Goal: Find specific page/section: Find specific page/section

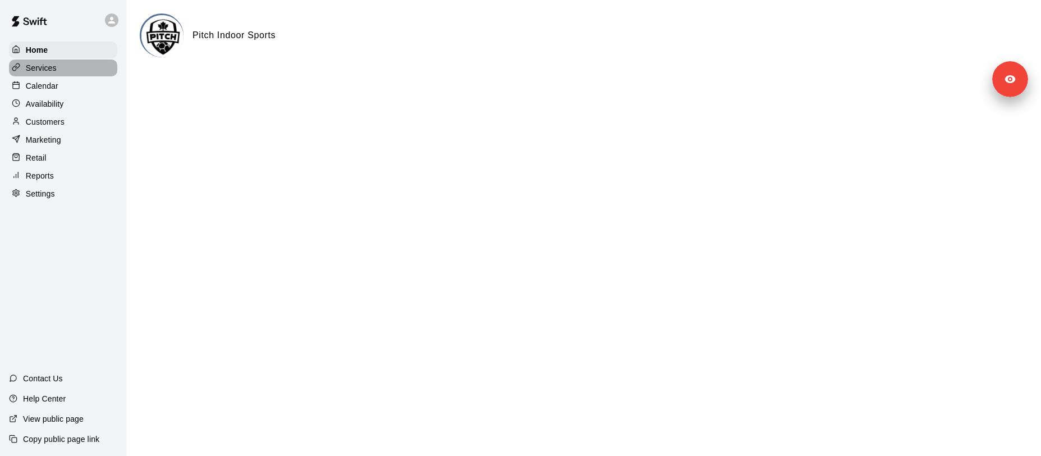
click at [60, 70] on div "Services" at bounding box center [63, 68] width 108 height 17
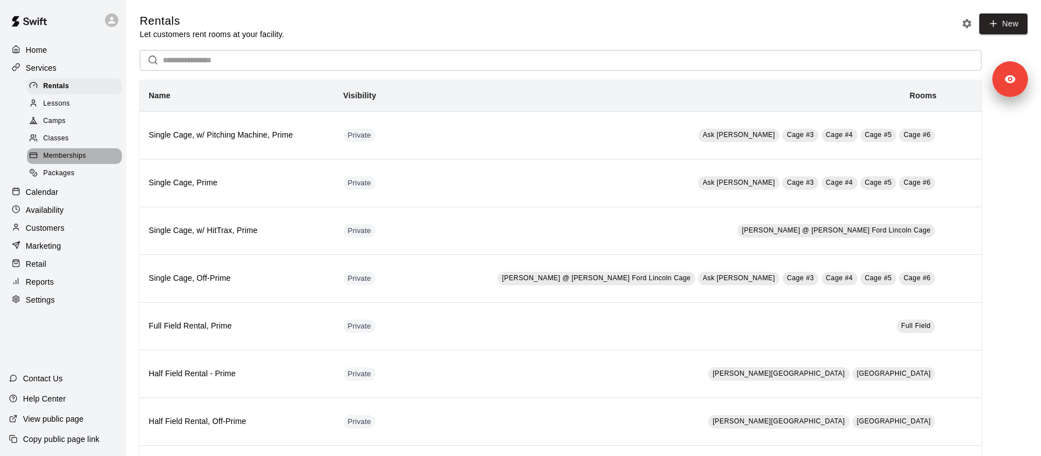
click at [86, 156] on div "Memberships" at bounding box center [74, 156] width 95 height 16
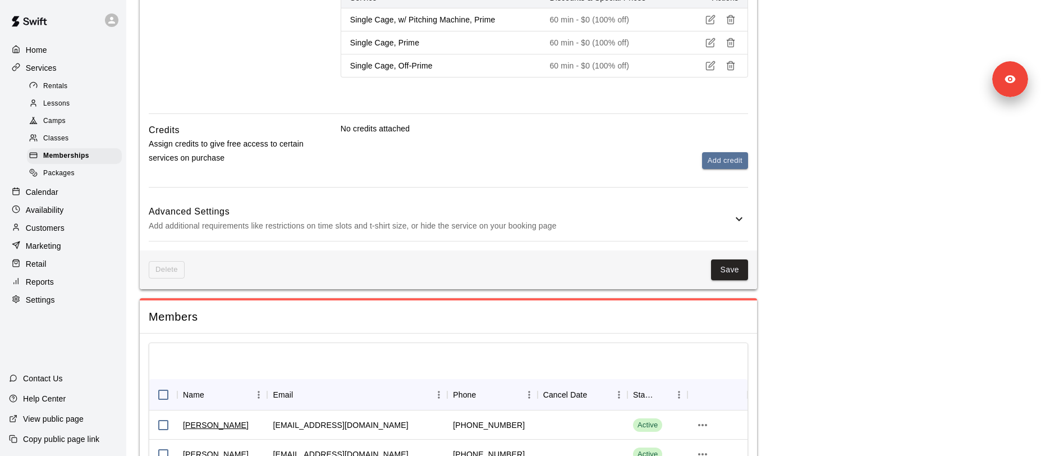
scroll to position [958, 0]
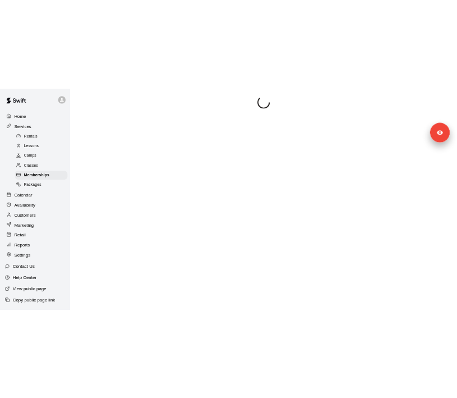
scroll to position [8, 0]
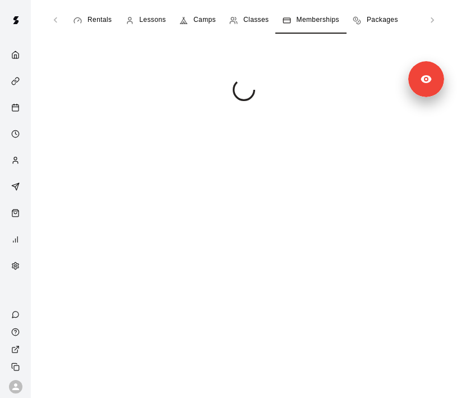
click at [317, 22] on span "Memberships" at bounding box center [318, 20] width 43 height 11
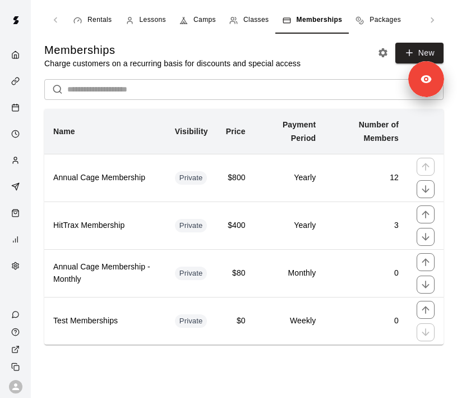
click at [242, 24] on div "Classes" at bounding box center [249, 20] width 39 height 11
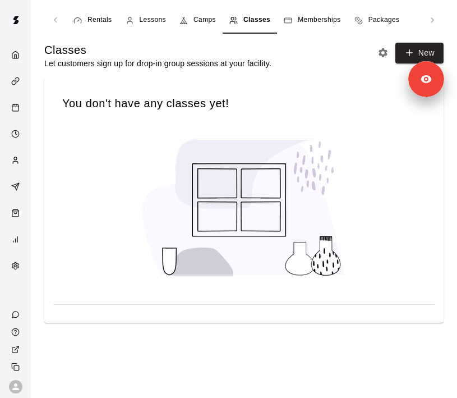
click at [296, 22] on div "Memberships" at bounding box center [312, 20] width 57 height 11
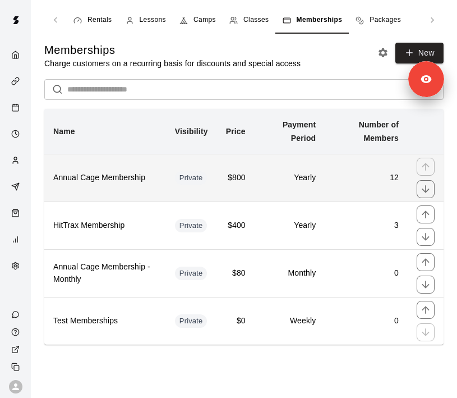
click at [127, 163] on th "Annual Cage Membership" at bounding box center [105, 178] width 122 height 48
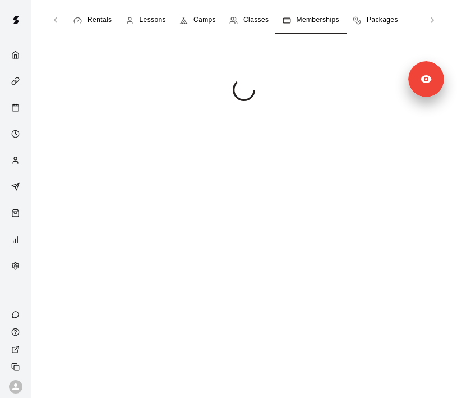
scroll to position [524, 0]
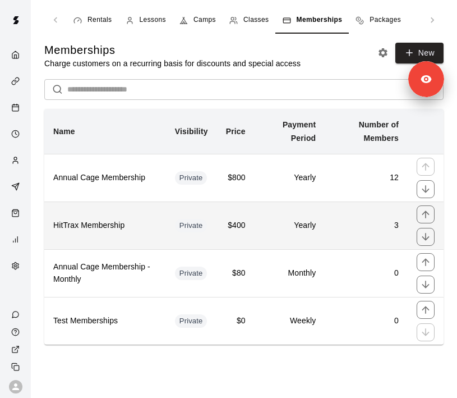
click at [139, 231] on h6 "HitTrax Membership" at bounding box center [105, 225] width 104 height 12
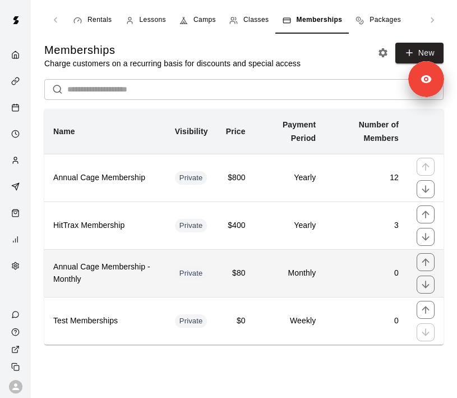
click at [141, 269] on h6 "Annual Cage Membership - Monthly" at bounding box center [105, 273] width 104 height 25
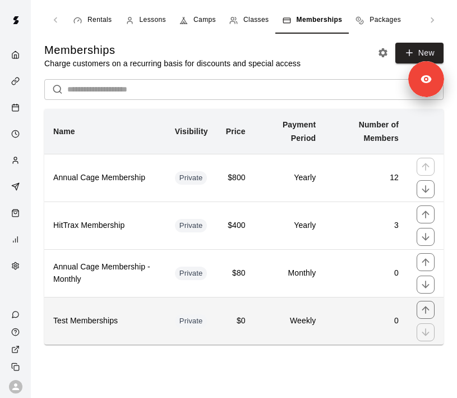
click at [136, 313] on th "Test Memberships" at bounding box center [105, 321] width 122 height 48
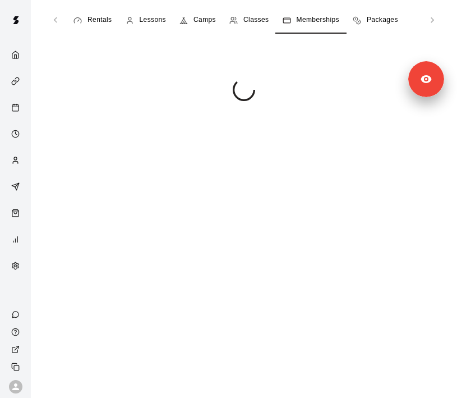
click at [138, 69] on main "Rentals Lessons Camps Classes Memberships Packages" at bounding box center [244, 242] width 400 height 470
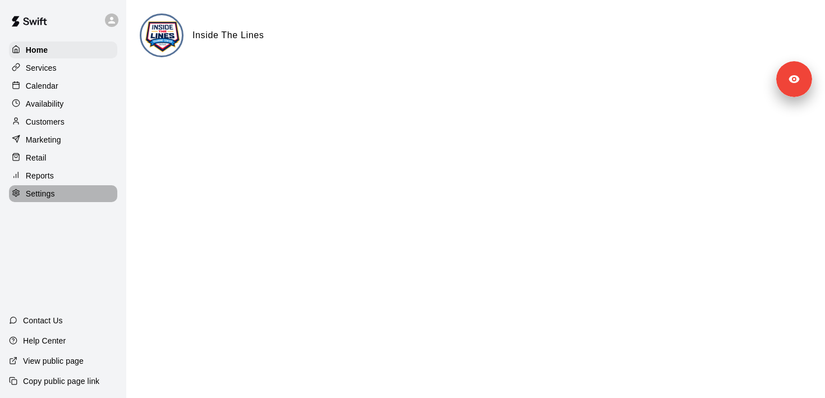
click at [62, 196] on div "Settings" at bounding box center [63, 193] width 108 height 17
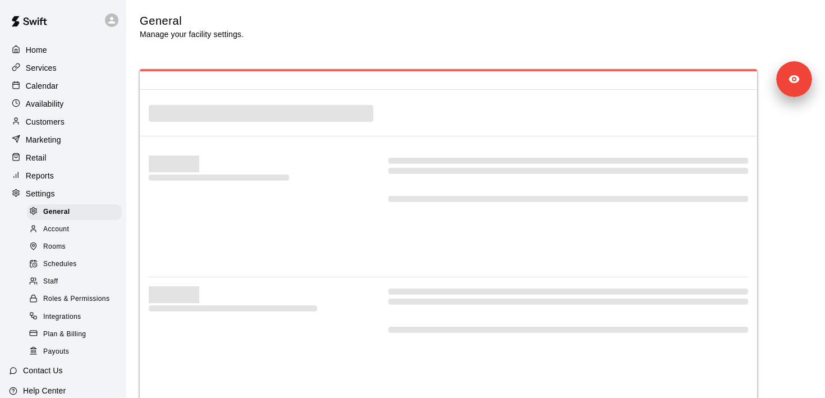
click at [68, 179] on div "Reports" at bounding box center [63, 175] width 108 height 17
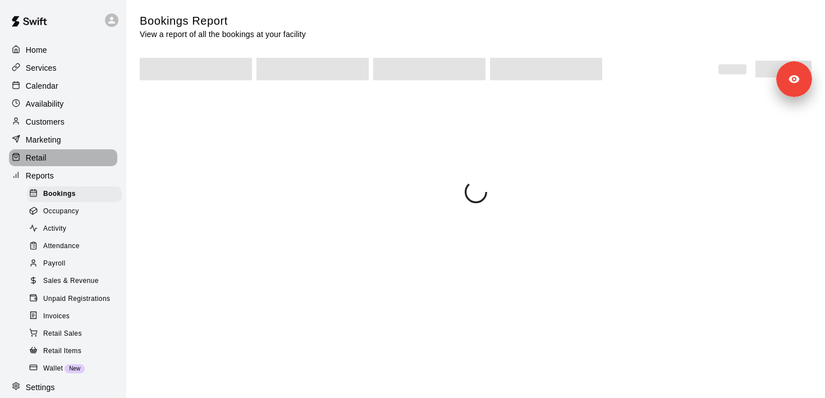
click at [68, 164] on div "Retail" at bounding box center [63, 157] width 108 height 17
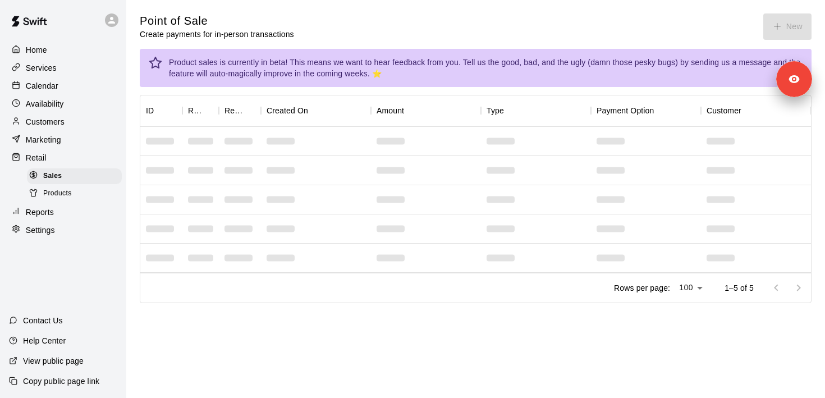
click at [72, 143] on div "Marketing" at bounding box center [63, 139] width 108 height 17
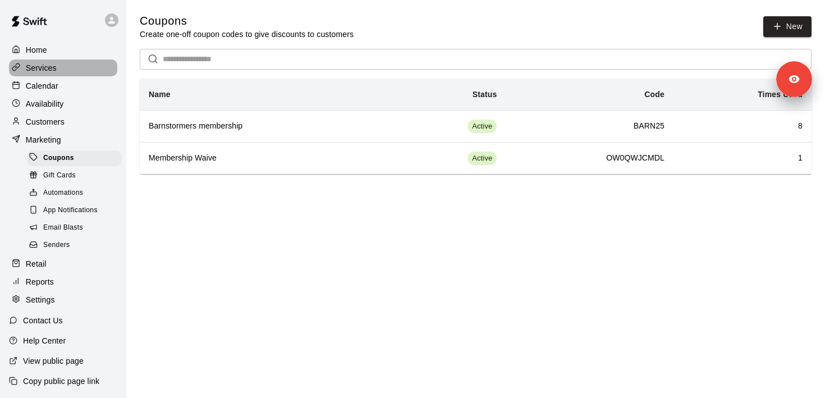
click at [61, 66] on div "Services" at bounding box center [63, 68] width 108 height 17
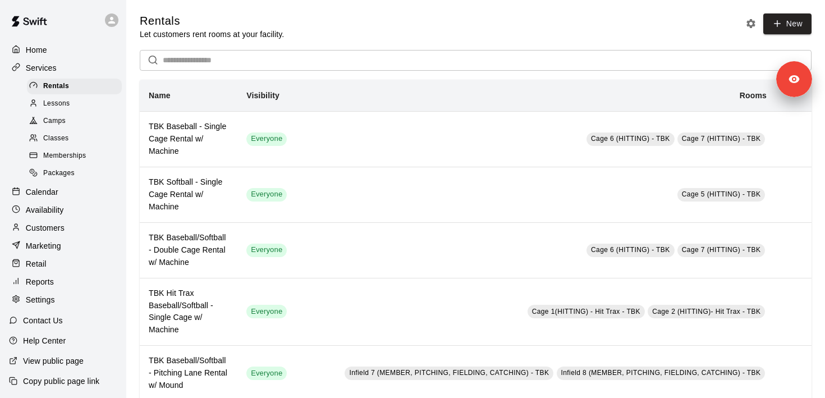
click at [90, 156] on div "Memberships" at bounding box center [74, 156] width 95 height 16
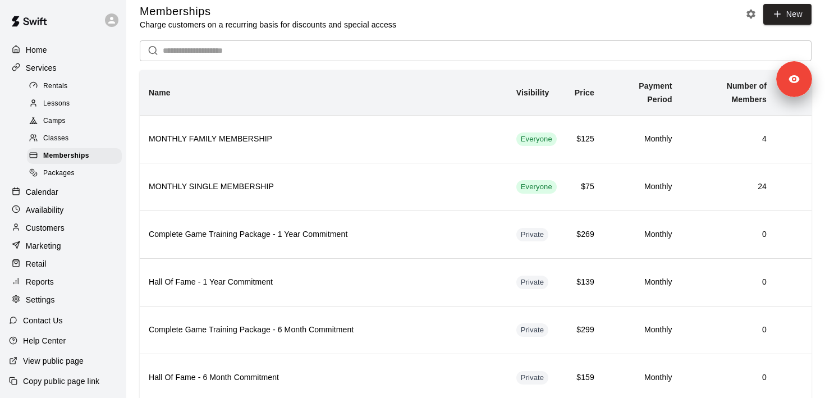
scroll to position [11, 0]
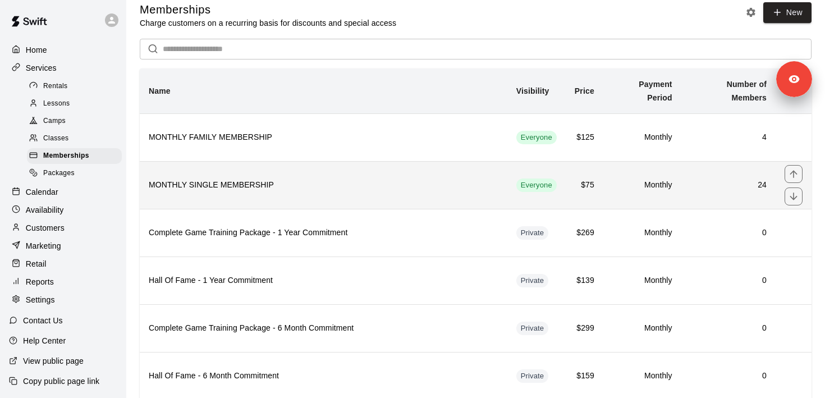
click at [342, 191] on th "MONTHLY SINGLE MEMBERSHIP" at bounding box center [324, 185] width 368 height 48
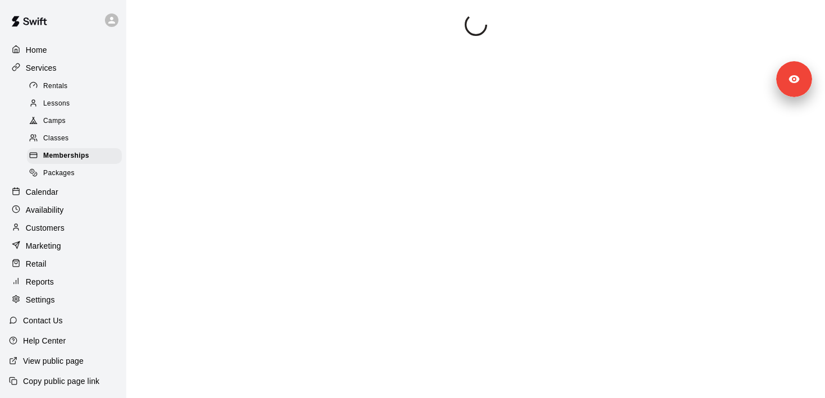
click at [560, 81] on div at bounding box center [476, 212] width 672 height 398
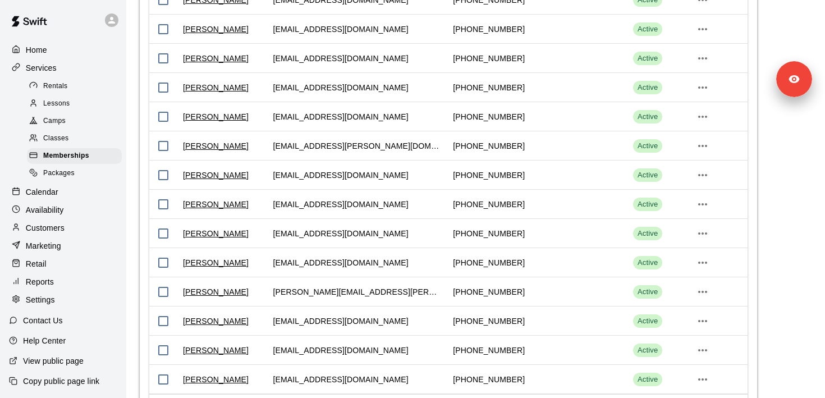
scroll to position [2333, 0]
